Goal: Task Accomplishment & Management: Manage account settings

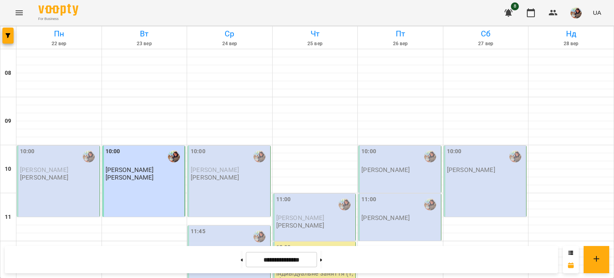
scroll to position [343, 0]
click at [241, 257] on button at bounding box center [242, 260] width 2 height 18
type input "**********"
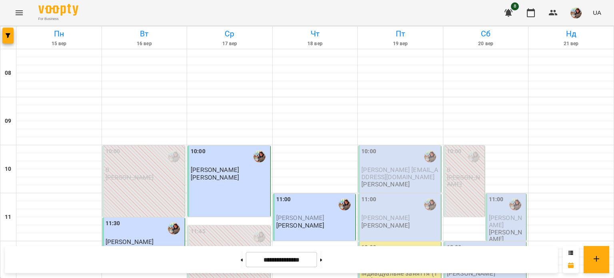
scroll to position [91, 0]
click at [398, 166] on span "[PERSON_NAME] [EMAIL_ADDRESS][DOMAIN_NAME]" at bounding box center [399, 173] width 77 height 14
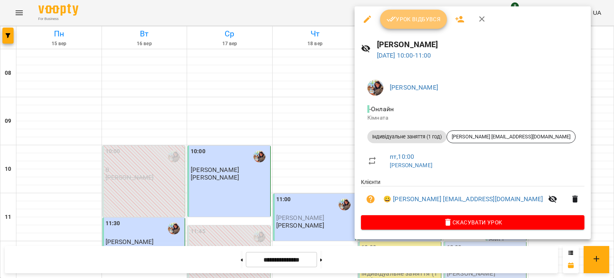
click at [411, 20] on span "Урок відбувся" at bounding box center [413, 19] width 54 height 10
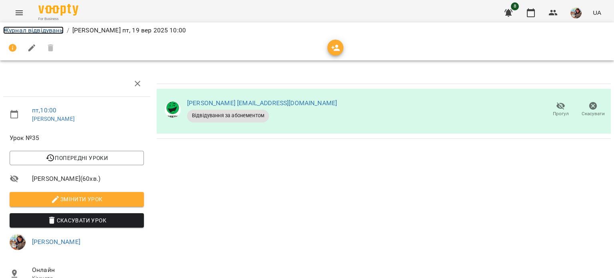
click at [42, 30] on link "Журнал відвідувань" at bounding box center [33, 30] width 60 height 8
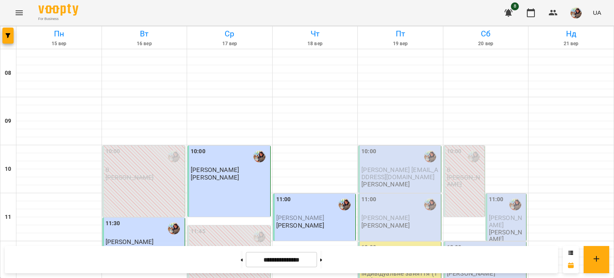
click at [390, 158] on div "10:00" at bounding box center [400, 156] width 78 height 18
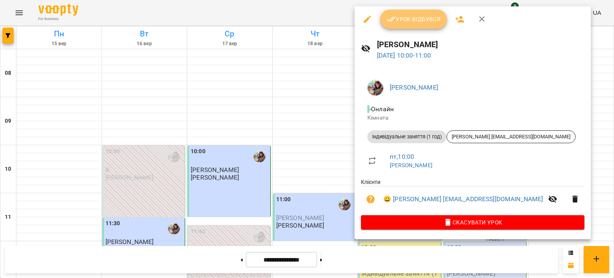
click at [407, 22] on span "Урок відбувся" at bounding box center [413, 19] width 54 height 10
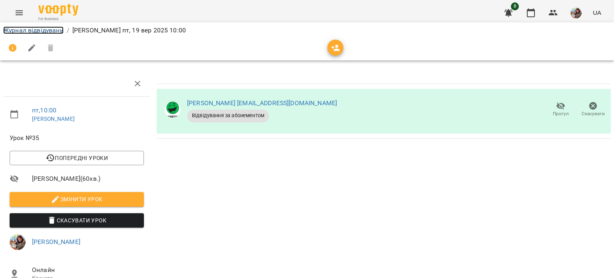
click at [48, 33] on link "Журнал відвідувань" at bounding box center [33, 30] width 60 height 8
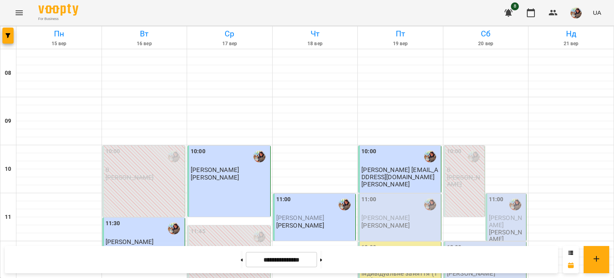
scroll to position [97, 0]
click at [385, 214] on span "[PERSON_NAME]" at bounding box center [385, 218] width 48 height 8
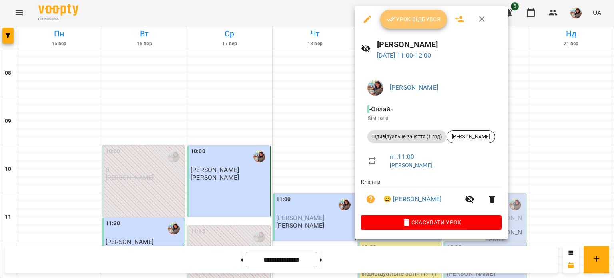
click at [409, 23] on span "Урок відбувся" at bounding box center [413, 19] width 54 height 10
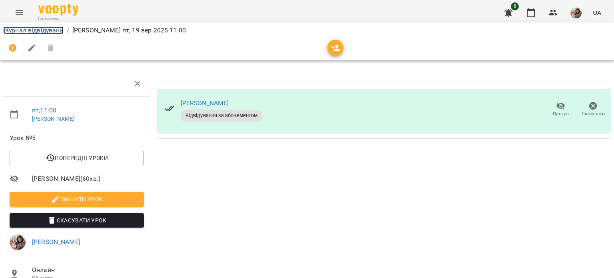
click at [48, 28] on link "Журнал відвідувань" at bounding box center [33, 30] width 60 height 8
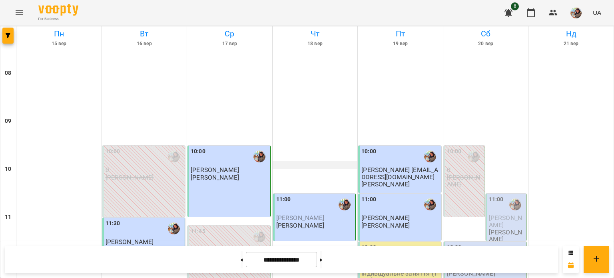
scroll to position [148, 0]
click at [386, 243] on div "12:00" at bounding box center [400, 252] width 78 height 18
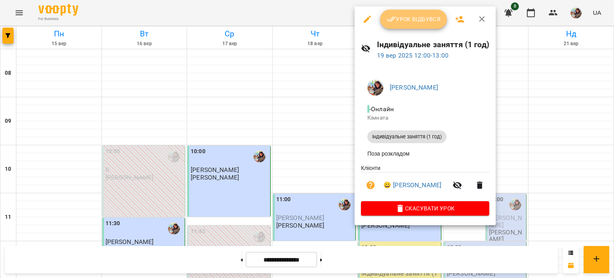
click at [416, 22] on span "Урок відбувся" at bounding box center [413, 19] width 54 height 10
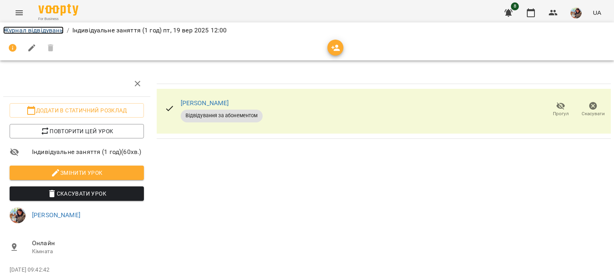
click at [44, 30] on link "Журнал відвідувань" at bounding box center [33, 30] width 60 height 8
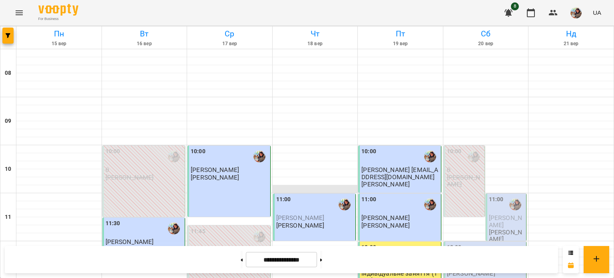
scroll to position [129, 0]
click at [507, 8] on icon "button" at bounding box center [509, 13] width 10 height 10
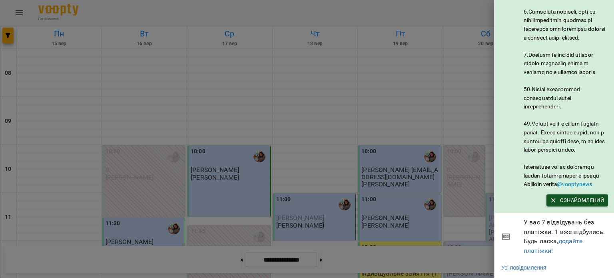
scroll to position [440, 0]
click at [459, 237] on div at bounding box center [307, 139] width 614 height 278
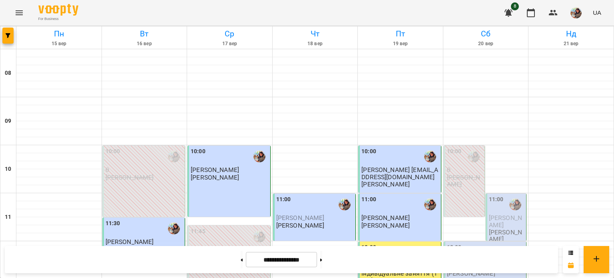
scroll to position [147, 0]
click at [390, 222] on p "[PERSON_NAME]" at bounding box center [385, 225] width 48 height 7
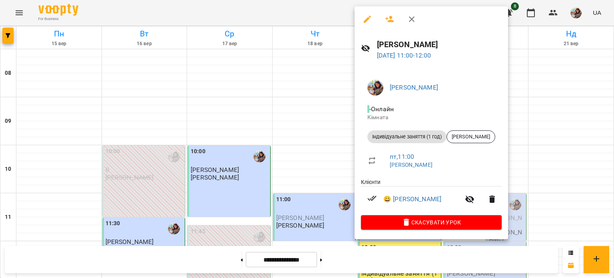
click at [318, 148] on div at bounding box center [307, 139] width 614 height 278
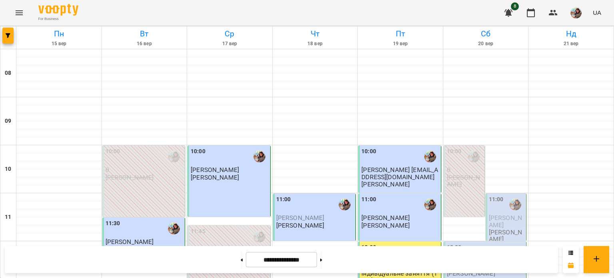
click at [386, 243] on div "12:00" at bounding box center [400, 252] width 78 height 18
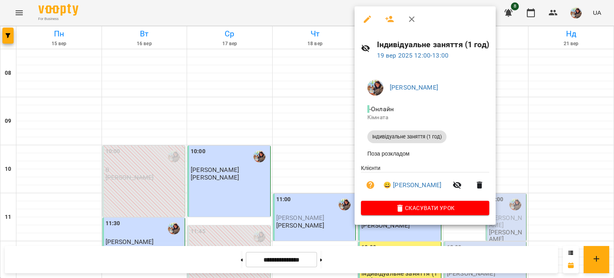
click at [326, 151] on div at bounding box center [307, 139] width 614 height 278
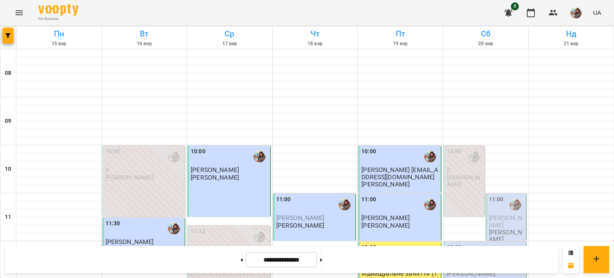
scroll to position [74, 0]
click at [385, 166] on span "[PERSON_NAME] [EMAIL_ADDRESS][DOMAIN_NAME]" at bounding box center [399, 173] width 77 height 14
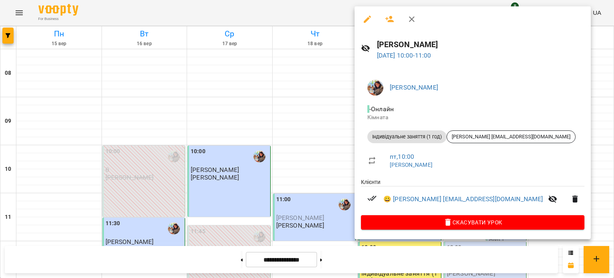
click at [335, 205] on div at bounding box center [307, 139] width 614 height 278
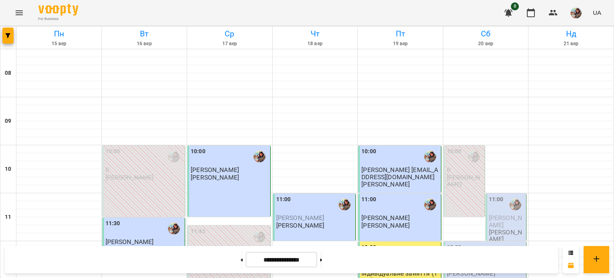
click at [302, 195] on div "11:00" at bounding box center [315, 204] width 78 height 18
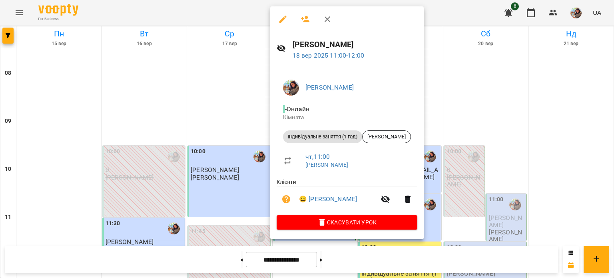
click at [238, 237] on div at bounding box center [307, 139] width 614 height 278
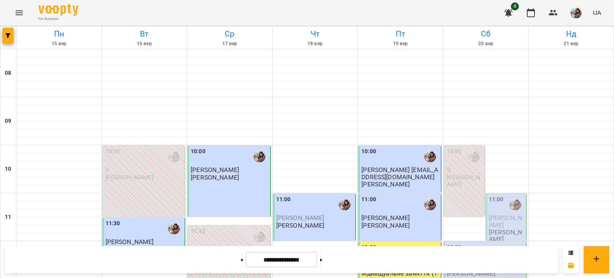
click at [414, 147] on div "10:00" at bounding box center [400, 156] width 78 height 18
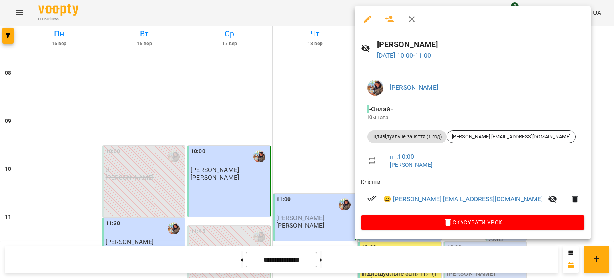
click at [326, 196] on div at bounding box center [307, 139] width 614 height 278
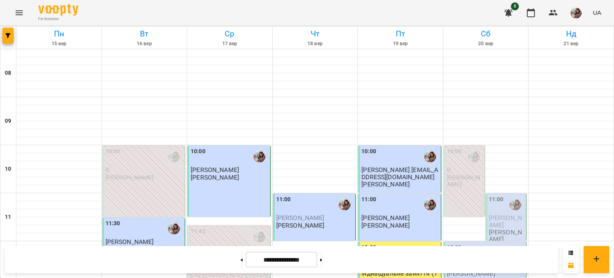
click at [239, 174] on p "[PERSON_NAME]" at bounding box center [215, 177] width 48 height 7
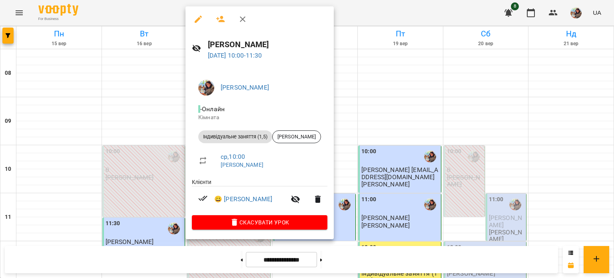
click at [342, 231] on div at bounding box center [307, 139] width 614 height 278
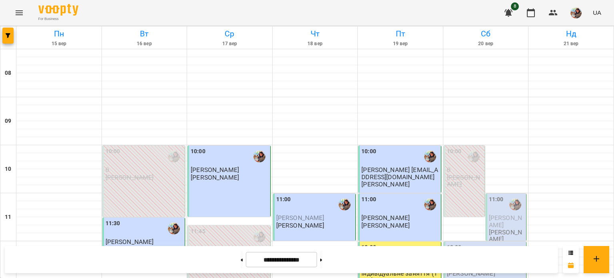
click at [389, 243] on div "12:00" at bounding box center [400, 252] width 78 height 18
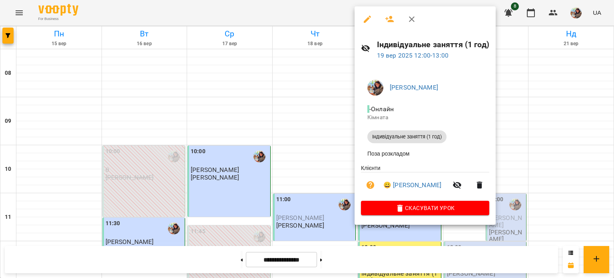
click at [307, 190] on div at bounding box center [307, 139] width 614 height 278
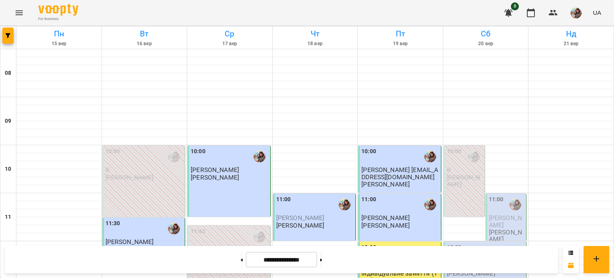
scroll to position [299, 0]
